Goal: Information Seeking & Learning: Learn about a topic

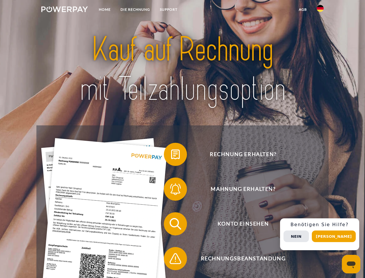
click at [65, 10] on img at bounding box center [64, 9] width 47 height 6
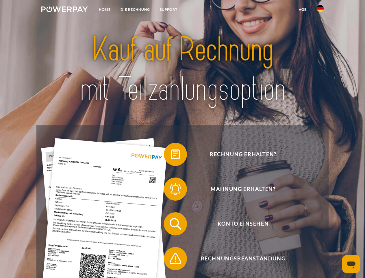
click at [321, 10] on img at bounding box center [320, 8] width 7 height 7
click at [303, 10] on link "agb" at bounding box center [303, 9] width 18 height 10
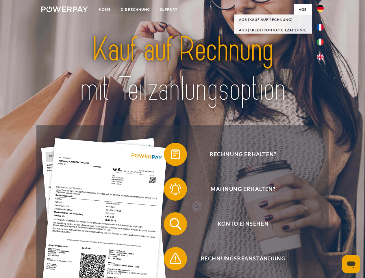
click at [171, 155] on span at bounding box center [166, 154] width 29 height 29
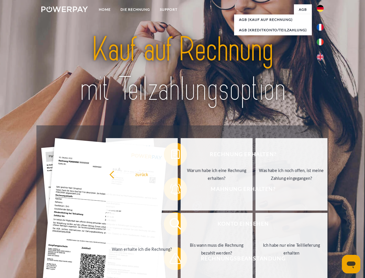
click at [171, 190] on div "zurück Warum habe ich eine Rechnung erhalten? Was habe ich noch offen, ist mein…" at bounding box center [217, 211] width 234 height 149
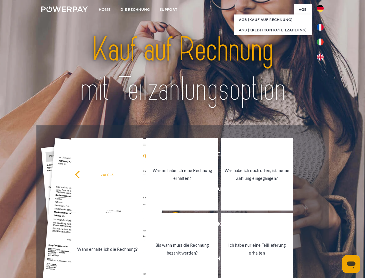
click at [171, 225] on link "Bis wann muss die Rechnung bezahlt werden?" at bounding box center [182, 249] width 72 height 72
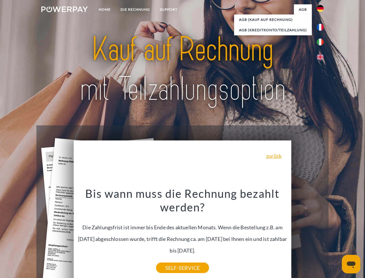
click at [171, 260] on div "Rechnung erhalten? Mahnung erhalten? Konto einsehen" at bounding box center [182, 240] width 292 height 231
click at [322, 234] on div "Rechnung erhalten? Mahnung erhalten? Konto einsehen" at bounding box center [182, 240] width 292 height 231
click at [308, 235] on span "Konto einsehen" at bounding box center [243, 223] width 142 height 23
click at [336, 236] on header "Home DIE RECHNUNG SUPPORT" at bounding box center [182, 200] width 365 height 400
